Goal: Task Accomplishment & Management: Use online tool/utility

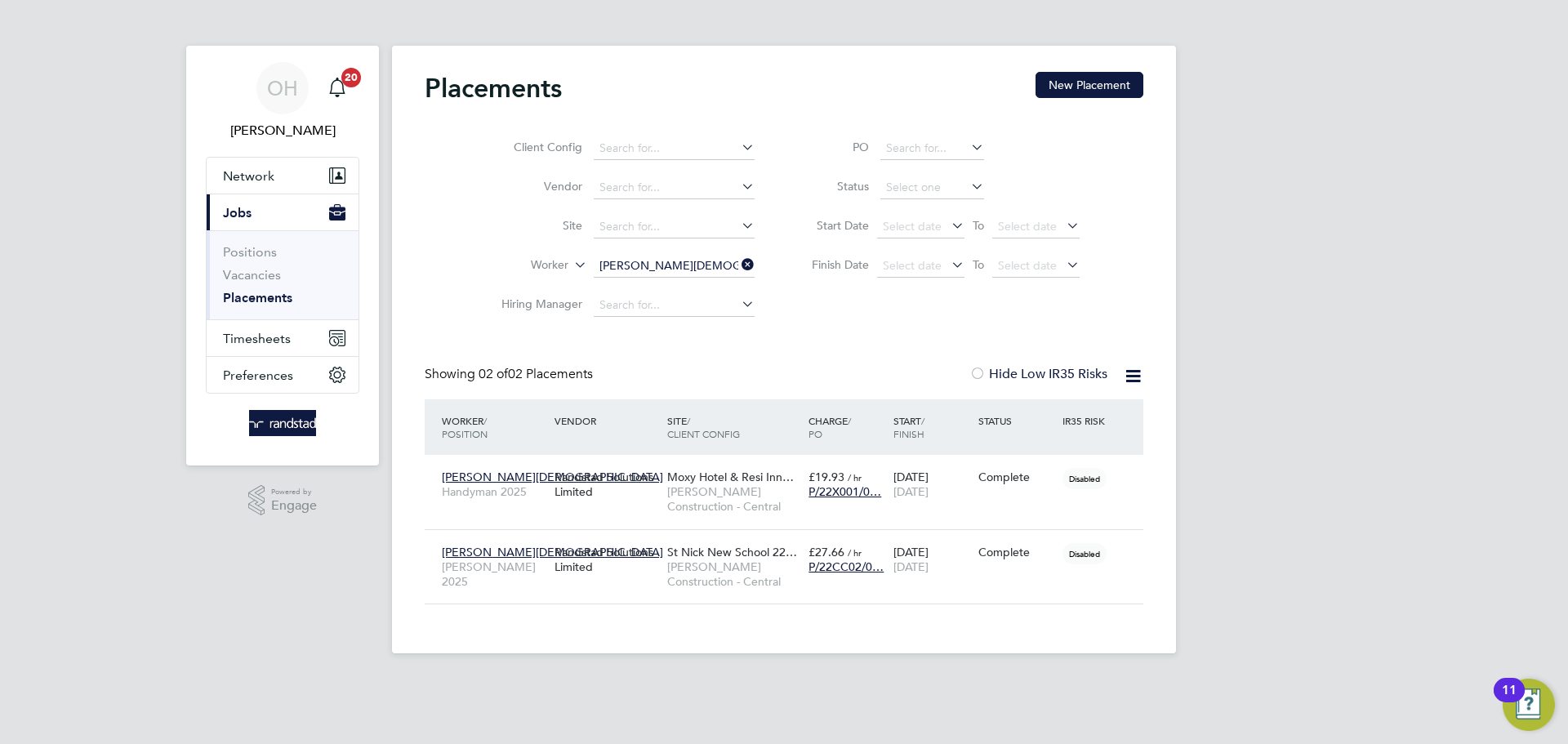
click at [739, 267] on icon at bounding box center [739, 265] width 0 height 23
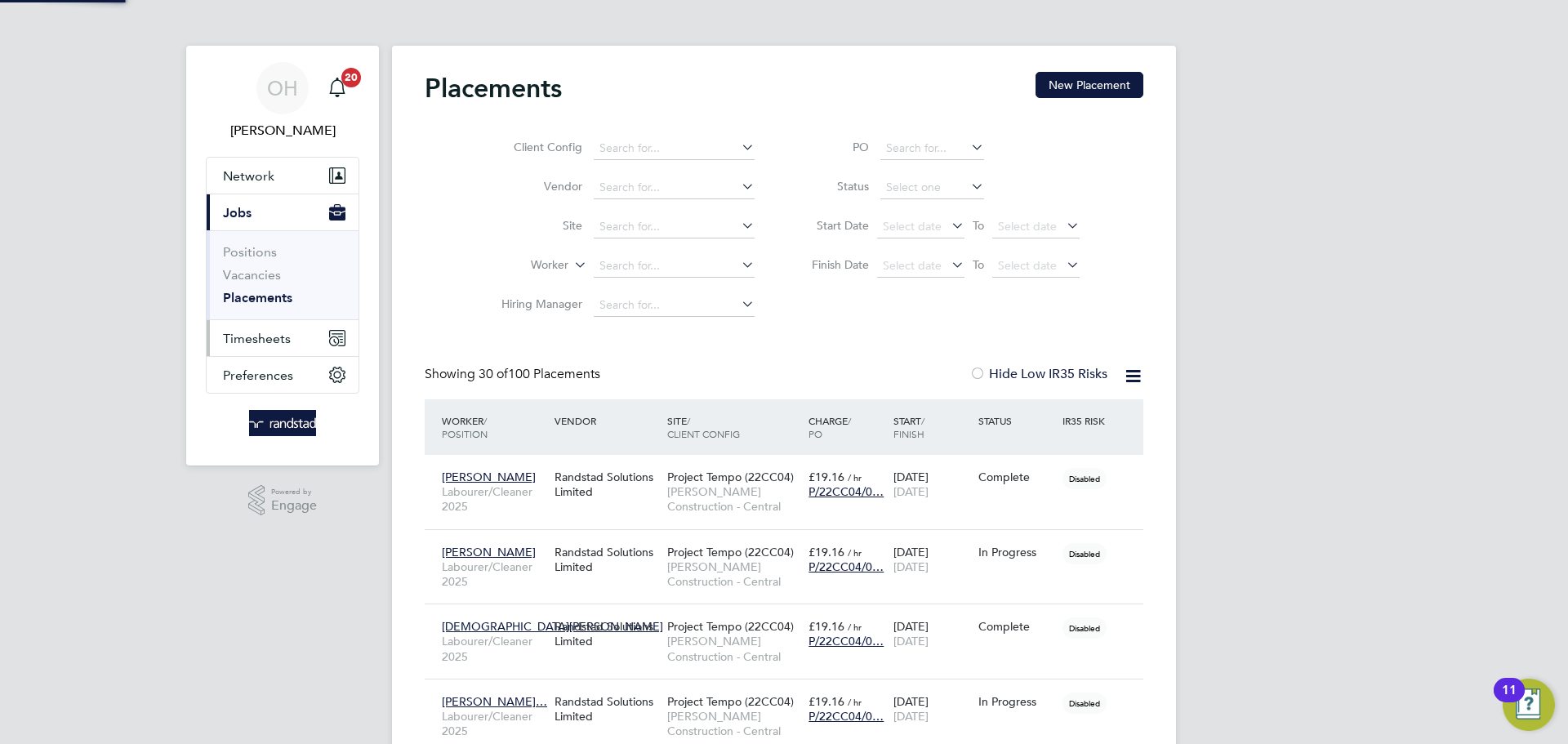
click at [285, 343] on span "Timesheets" at bounding box center [257, 339] width 68 height 16
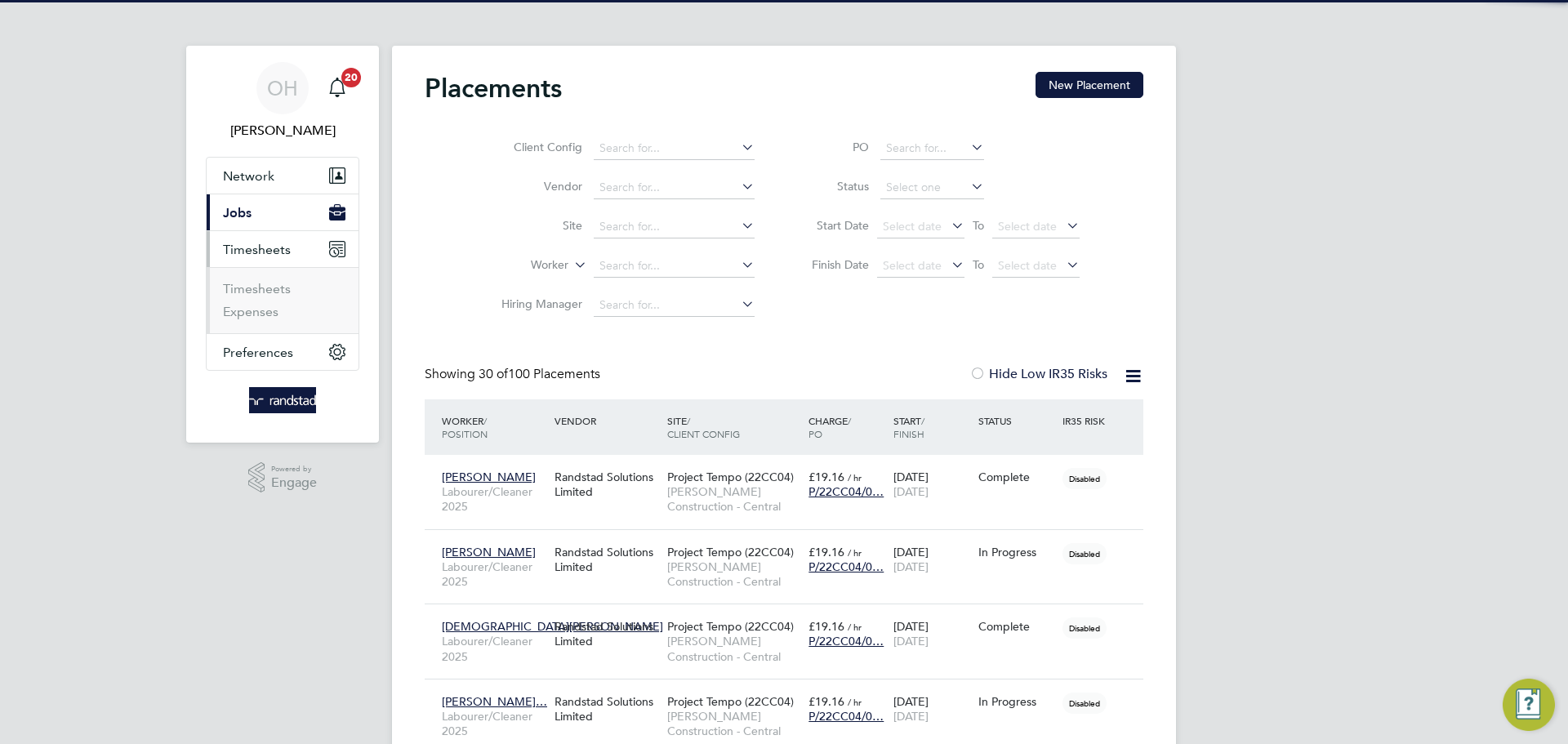
scroll to position [61, 142]
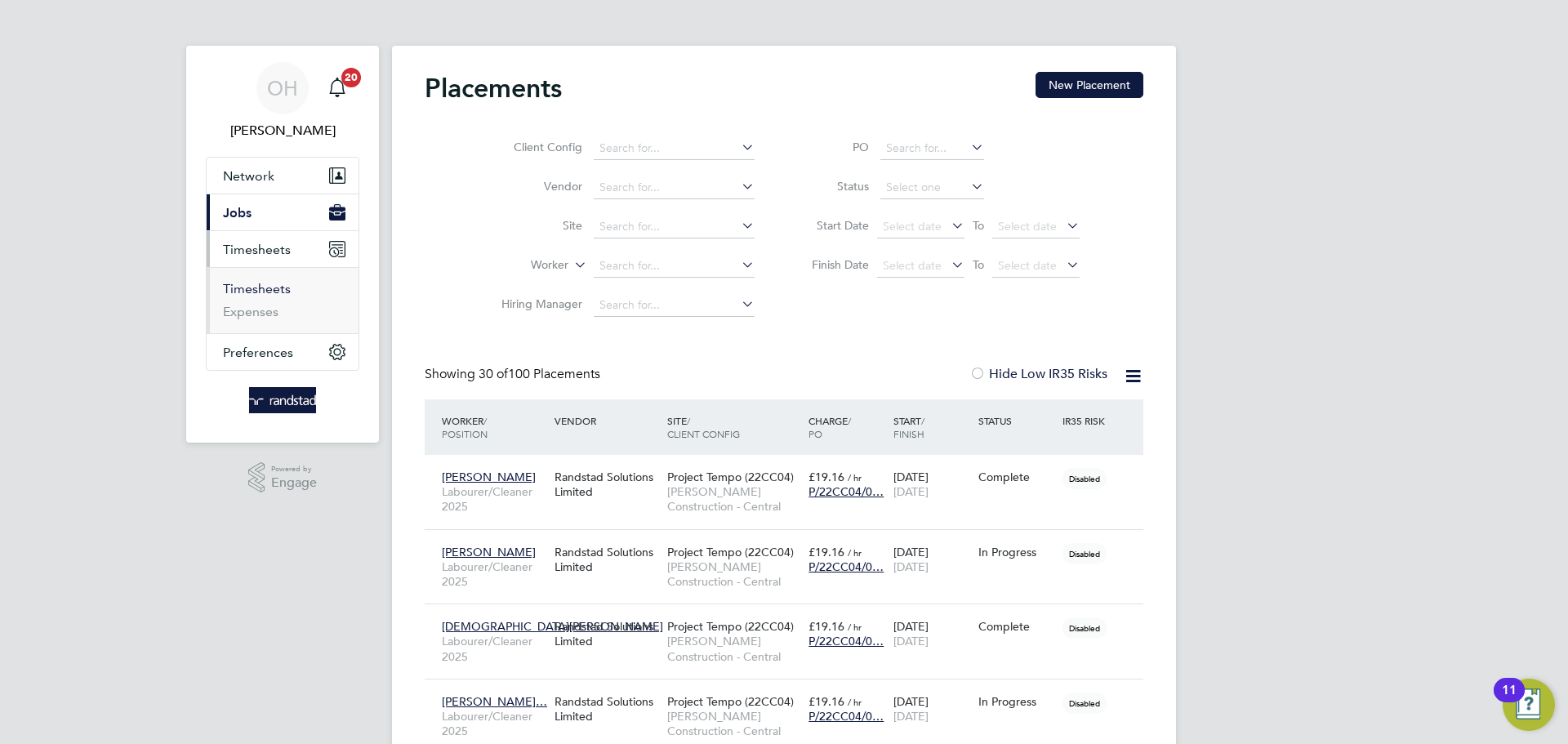
click at [250, 296] on link "Timesheets" at bounding box center [257, 289] width 68 height 16
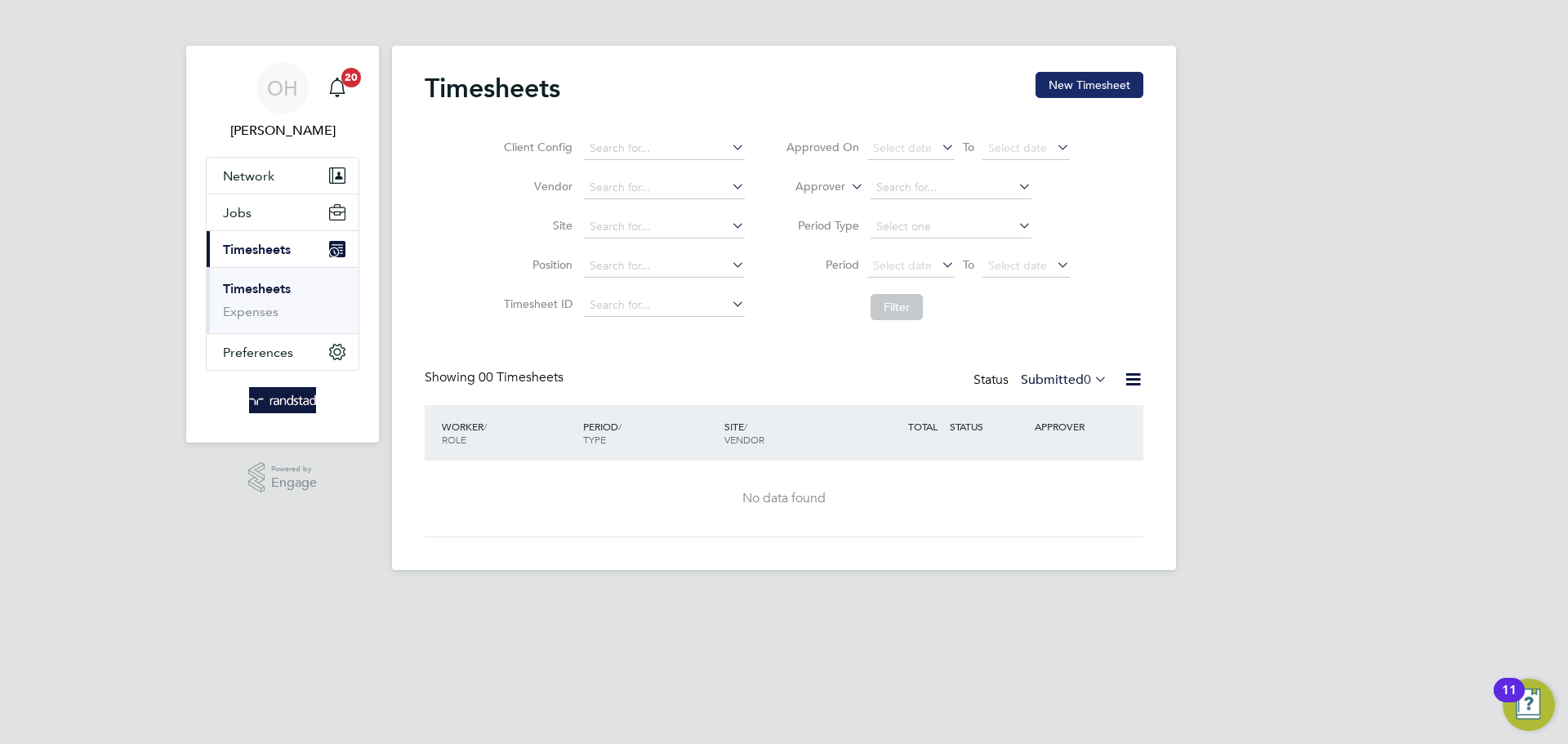
click at [1054, 80] on button "New Timesheet" at bounding box center [1090, 85] width 108 height 26
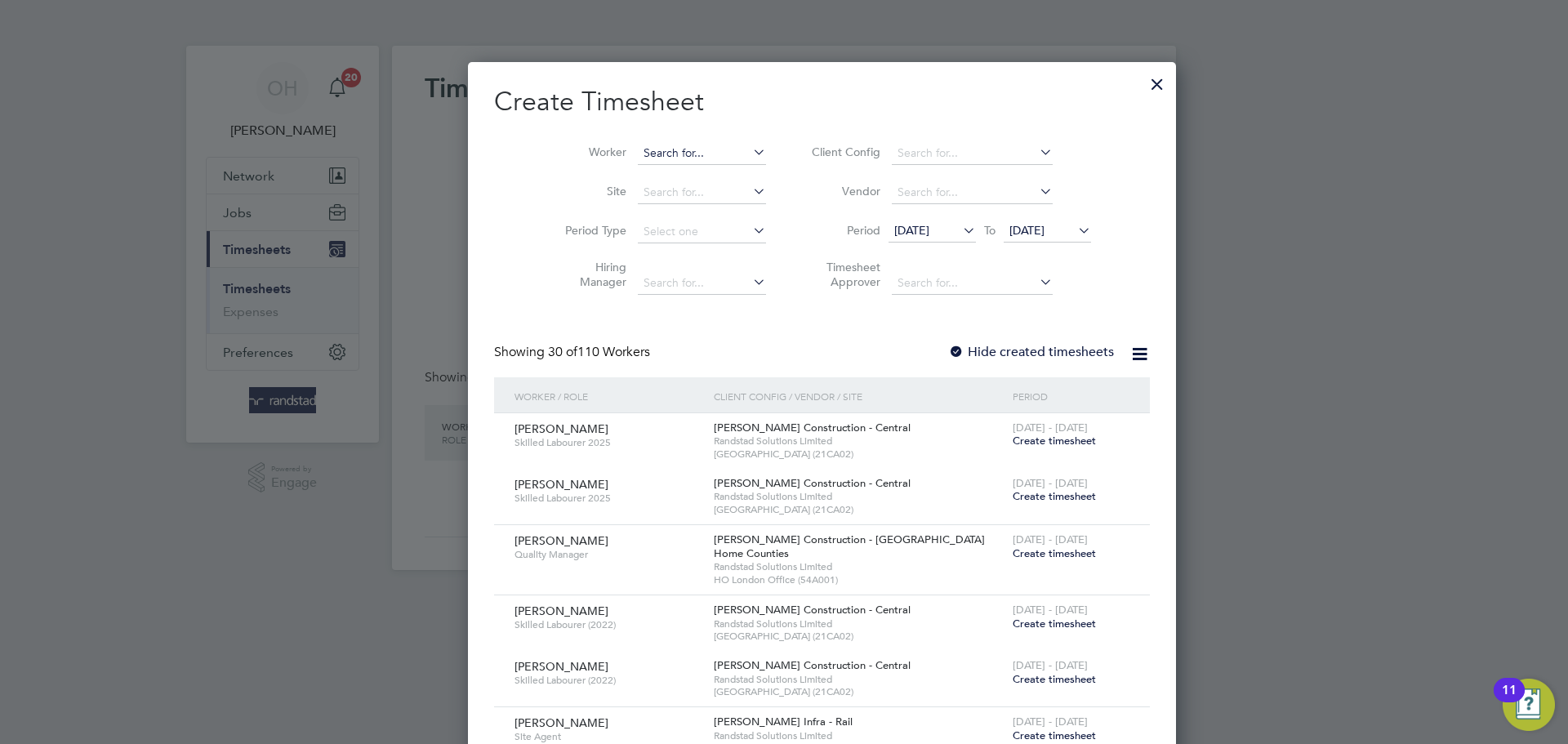
click at [650, 150] on input at bounding box center [702, 153] width 128 height 23
type input "h"
click at [636, 184] on li "[PERSON_NAME]" at bounding box center [700, 175] width 202 height 22
type input "[PERSON_NAME]"
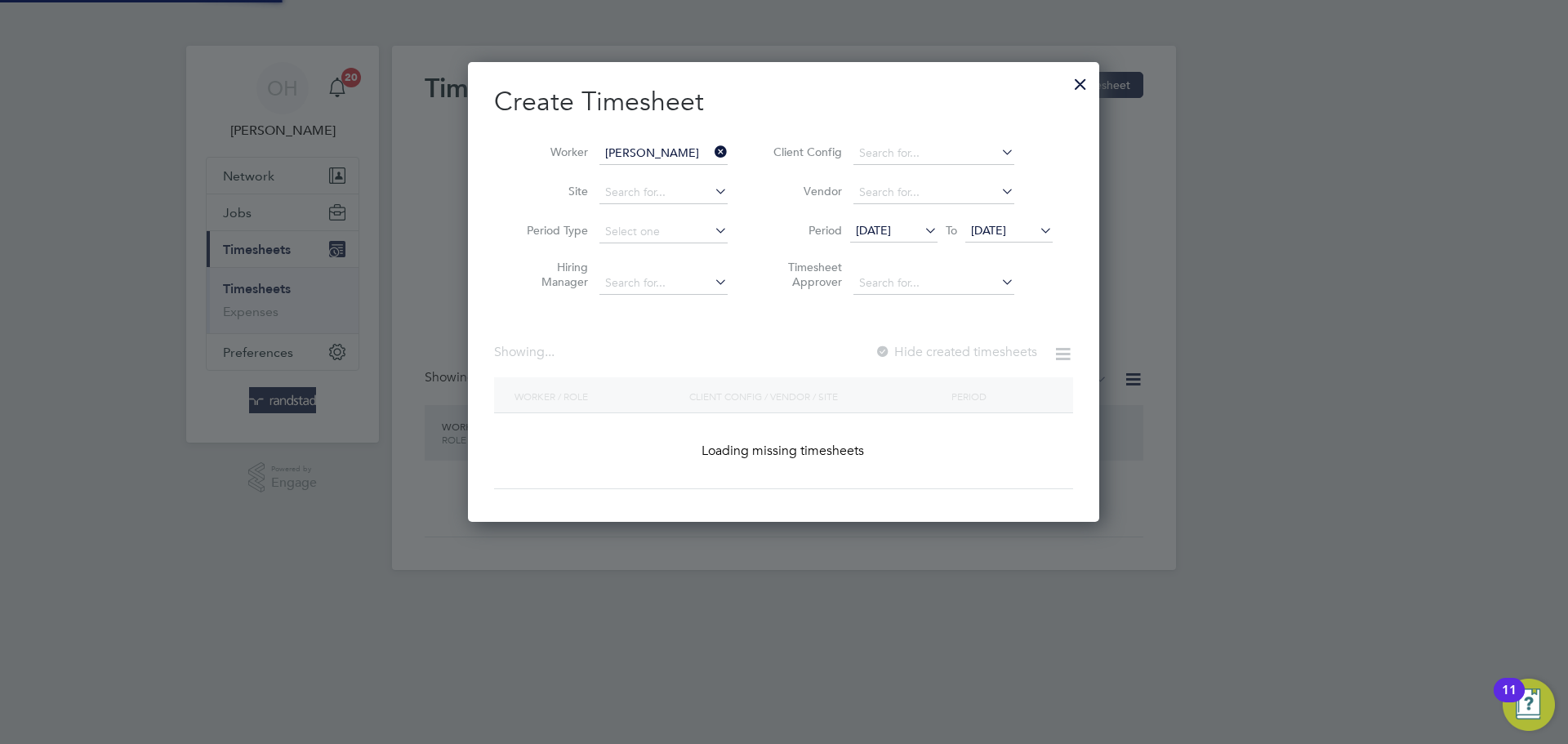
scroll to position [440, 632]
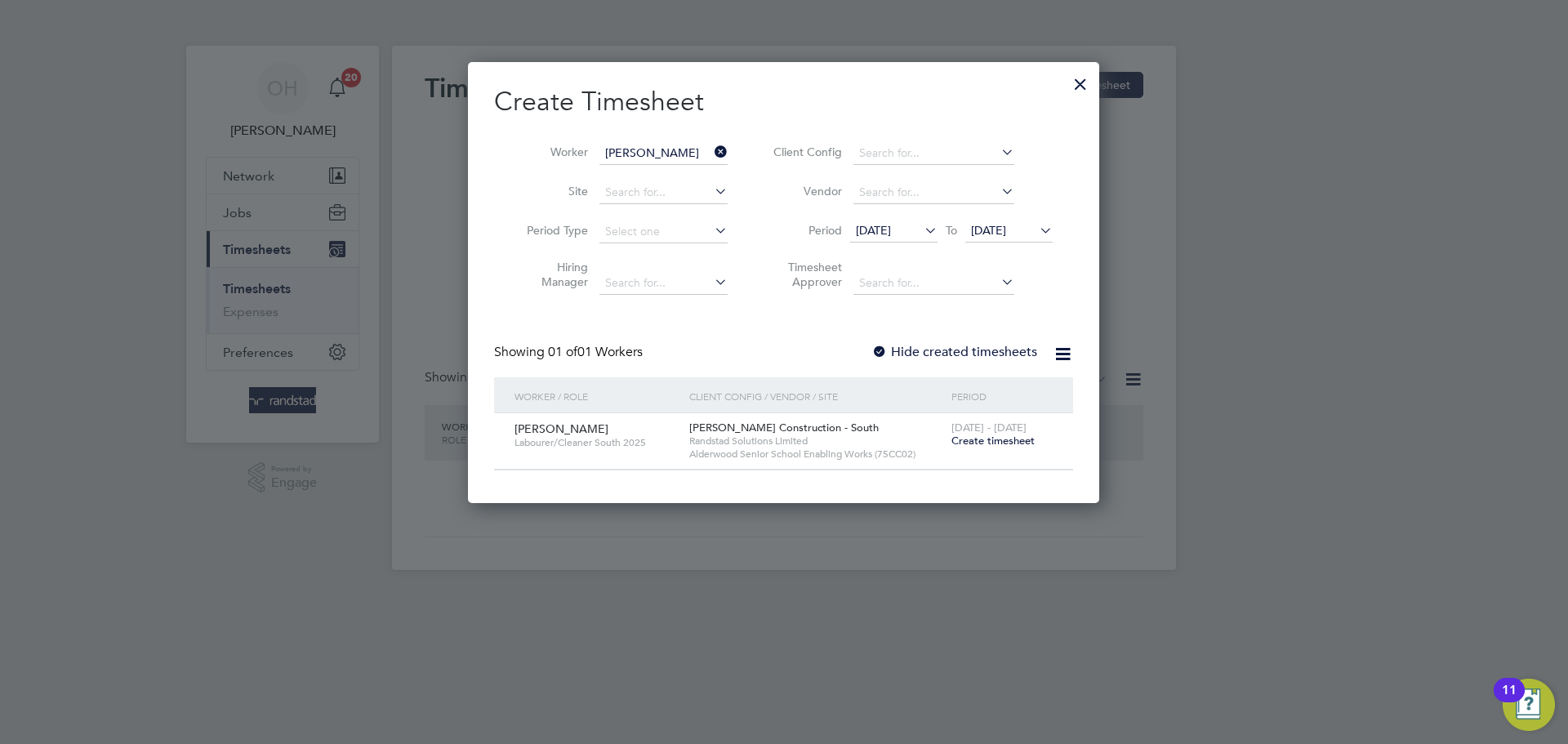
click at [916, 354] on label "Hide created timesheets" at bounding box center [954, 352] width 166 height 16
click at [1036, 232] on icon at bounding box center [1036, 230] width 0 height 23
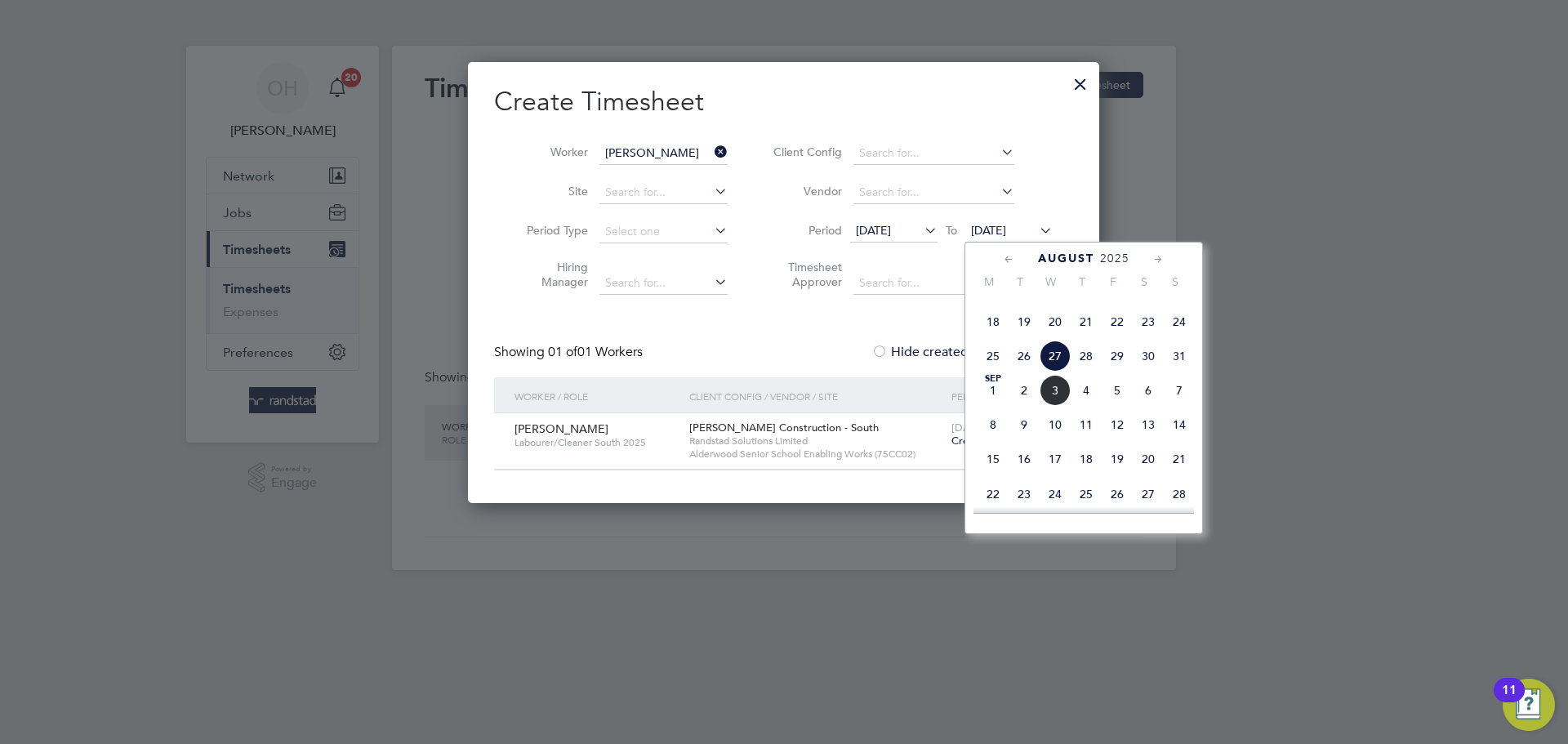
click at [1185, 406] on span "7" at bounding box center [1179, 390] width 31 height 31
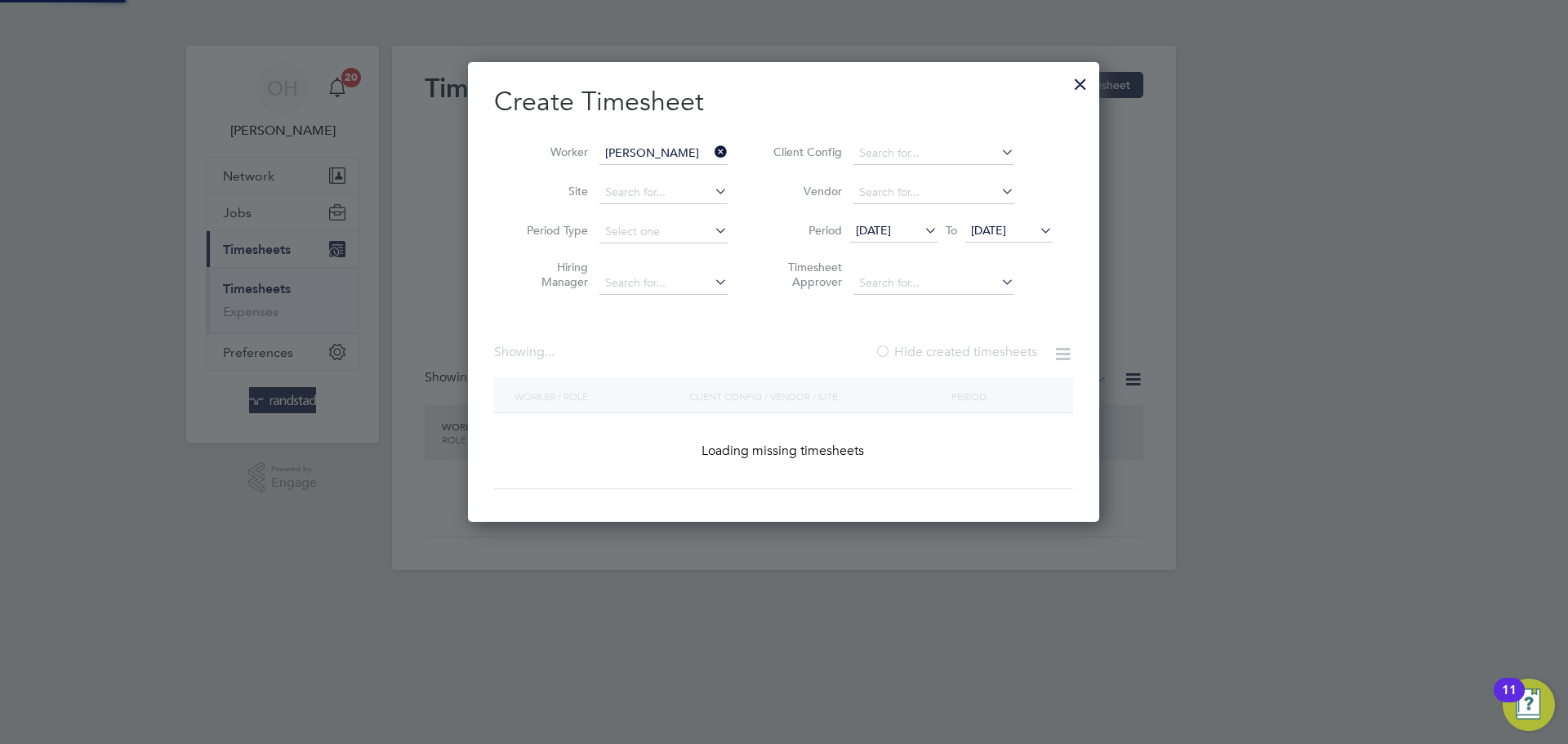
scroll to position [664, 632]
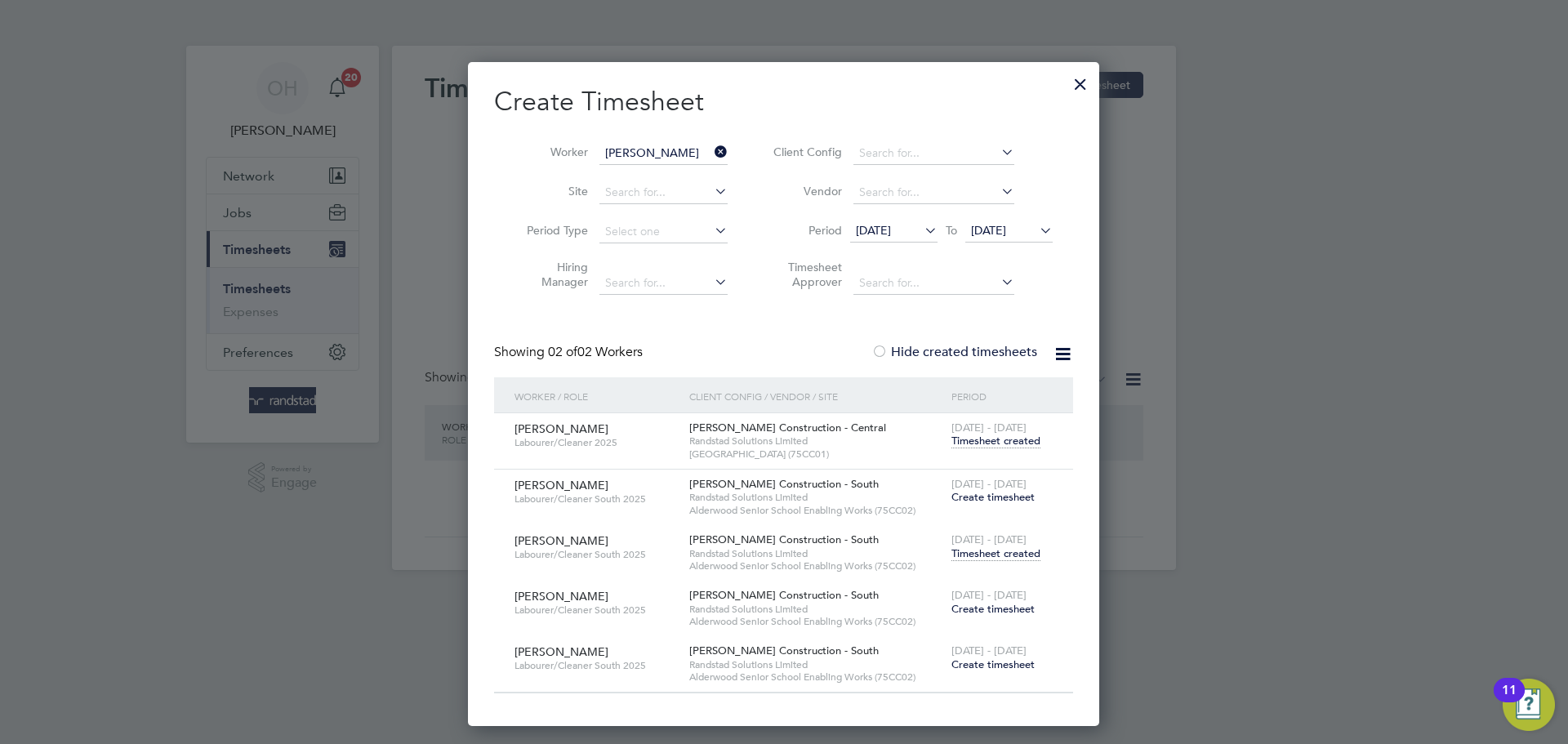
click at [989, 555] on span "Timesheet created" at bounding box center [995, 553] width 89 height 15
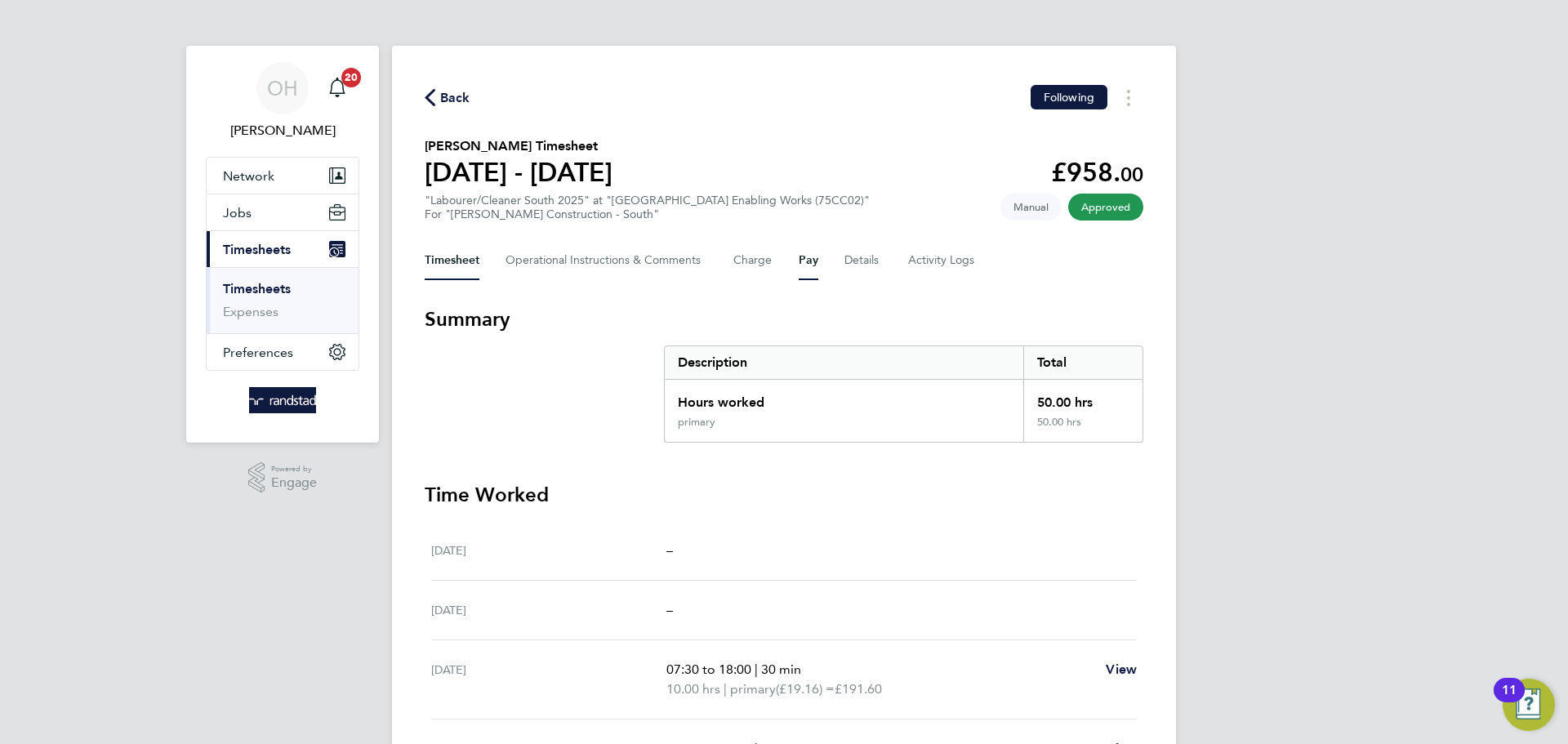
click at [806, 263] on button "Pay" at bounding box center [808, 260] width 20 height 39
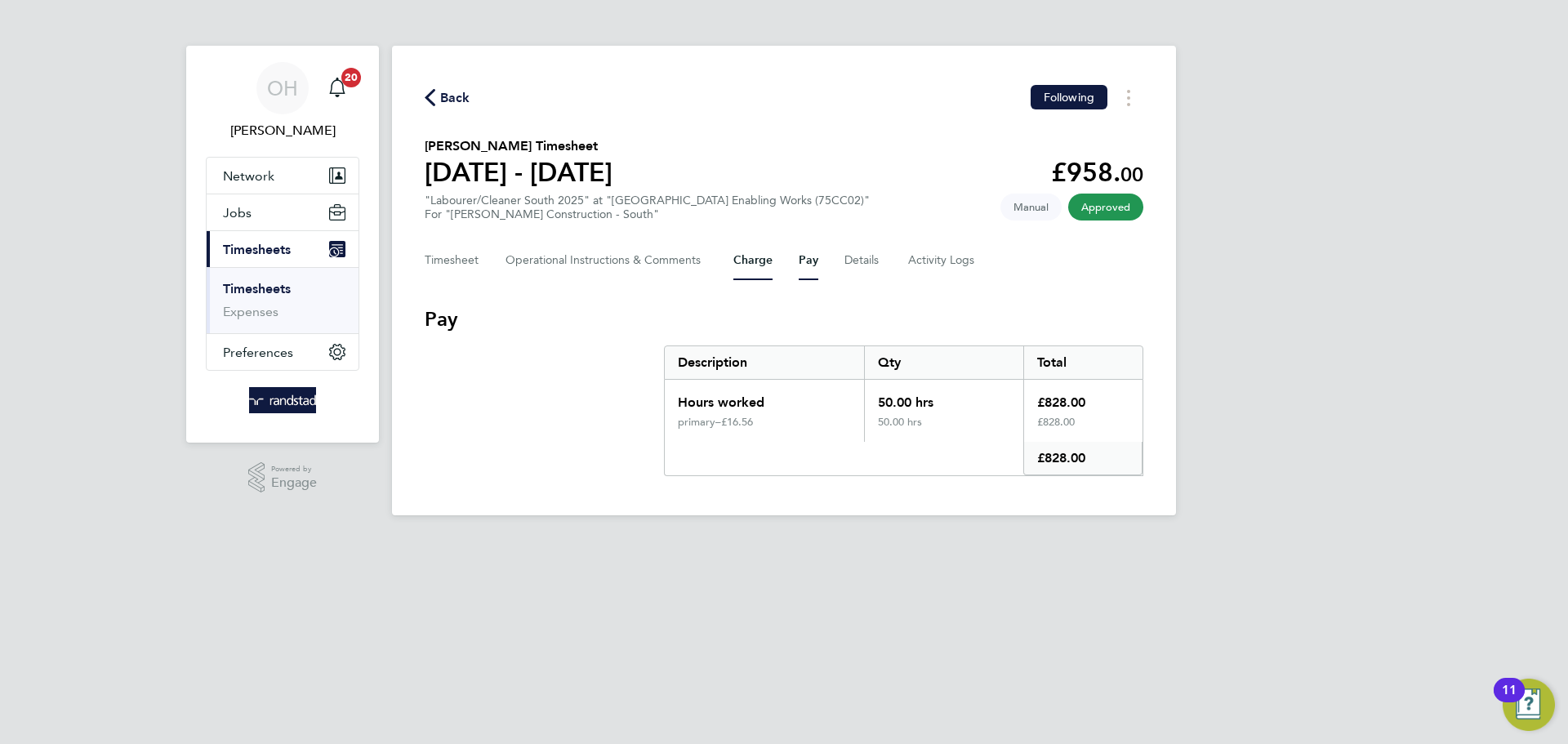
click at [758, 259] on button "Charge" at bounding box center [753, 260] width 39 height 39
